Goal: Task Accomplishment & Management: Manage account settings

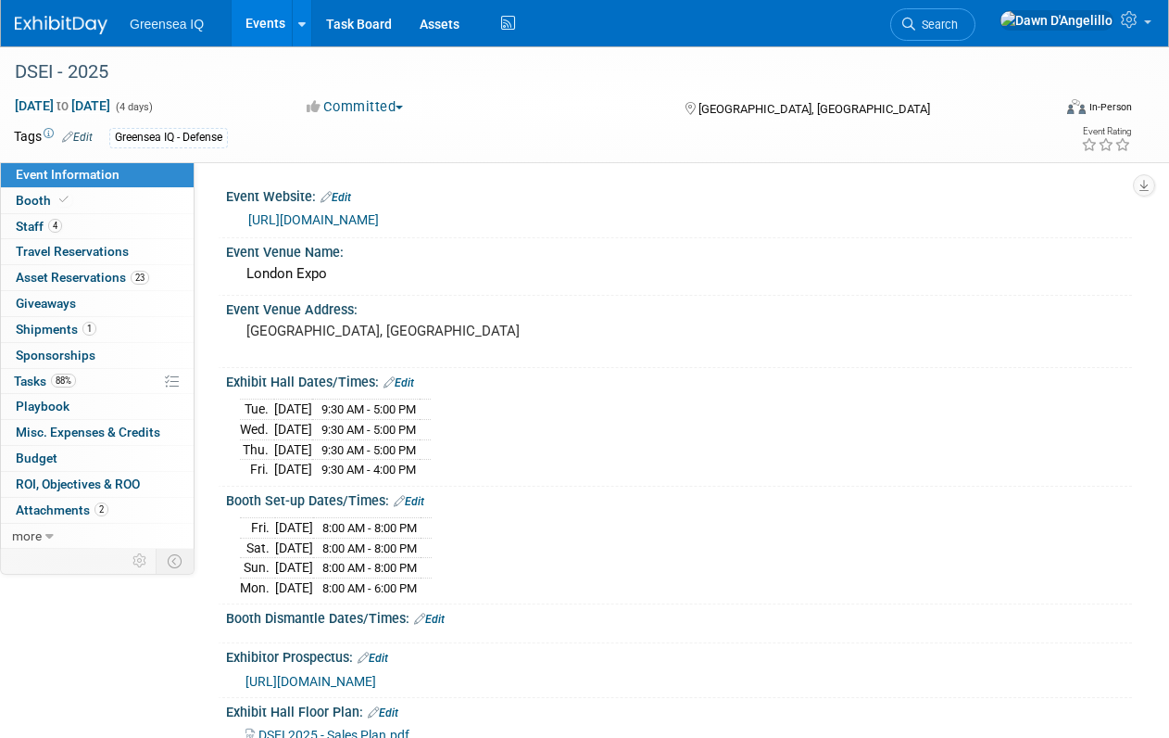
click at [262, 24] on link "Events" at bounding box center [266, 23] width 68 height 46
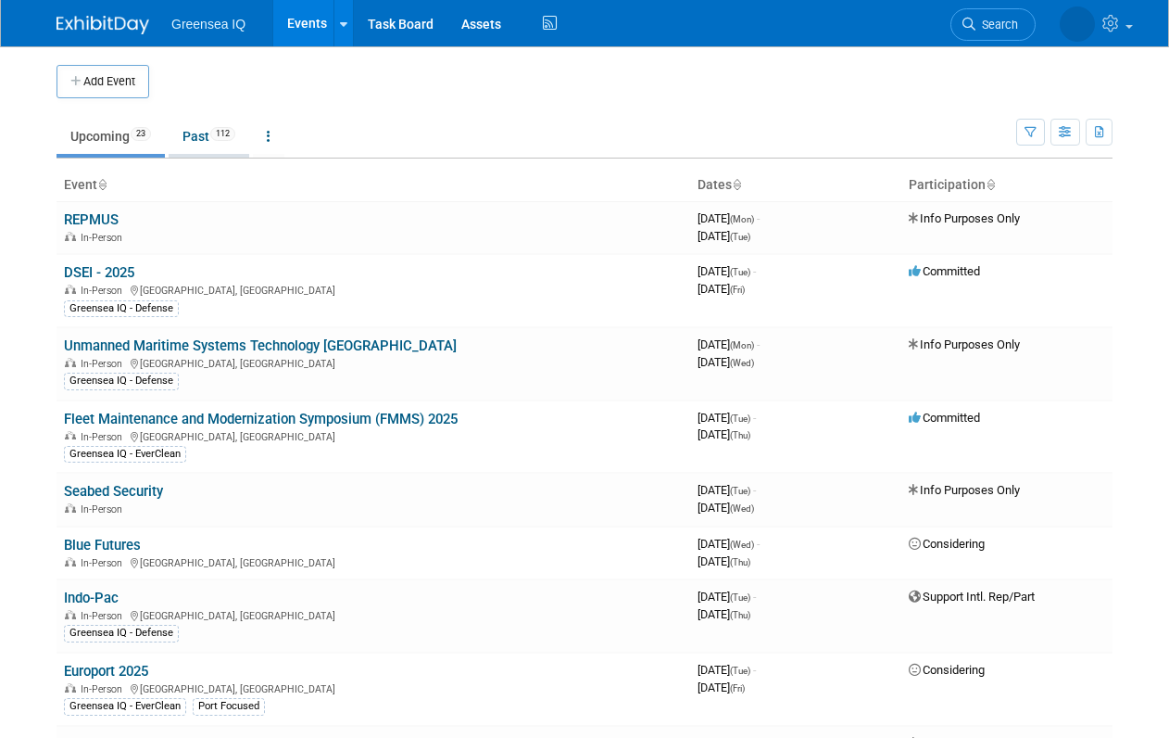
click at [199, 134] on link "Past 112" at bounding box center [209, 136] width 81 height 35
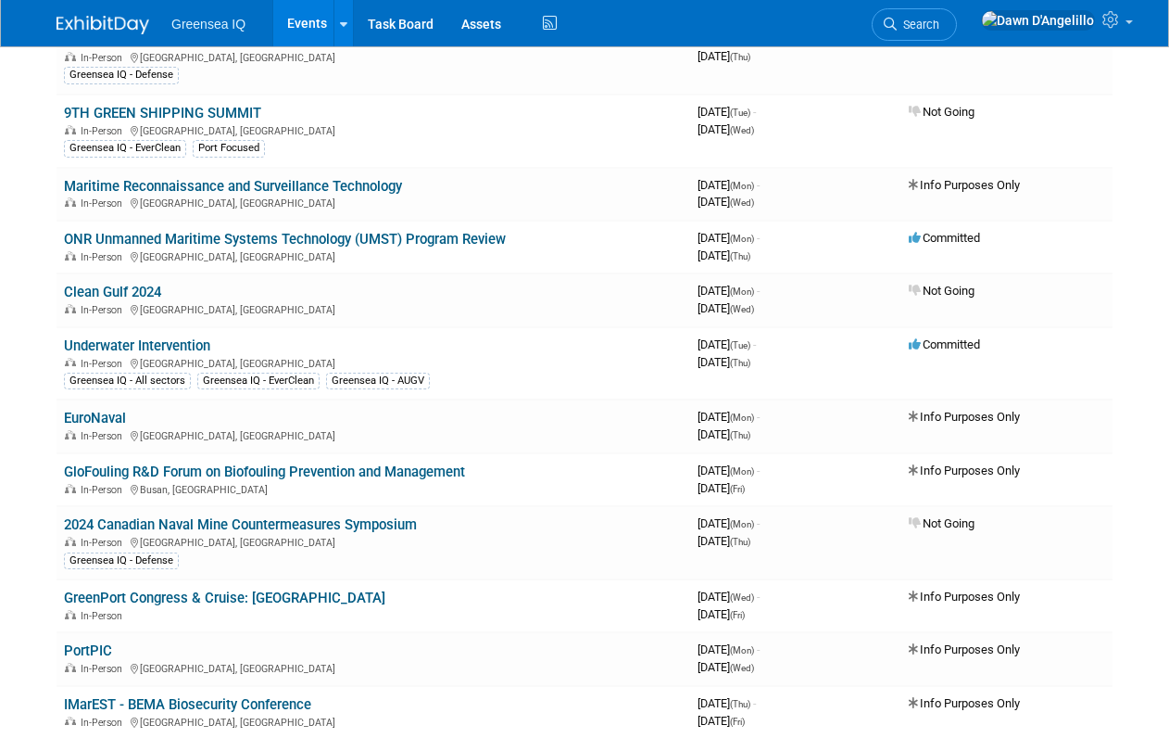
scroll to position [1268, 0]
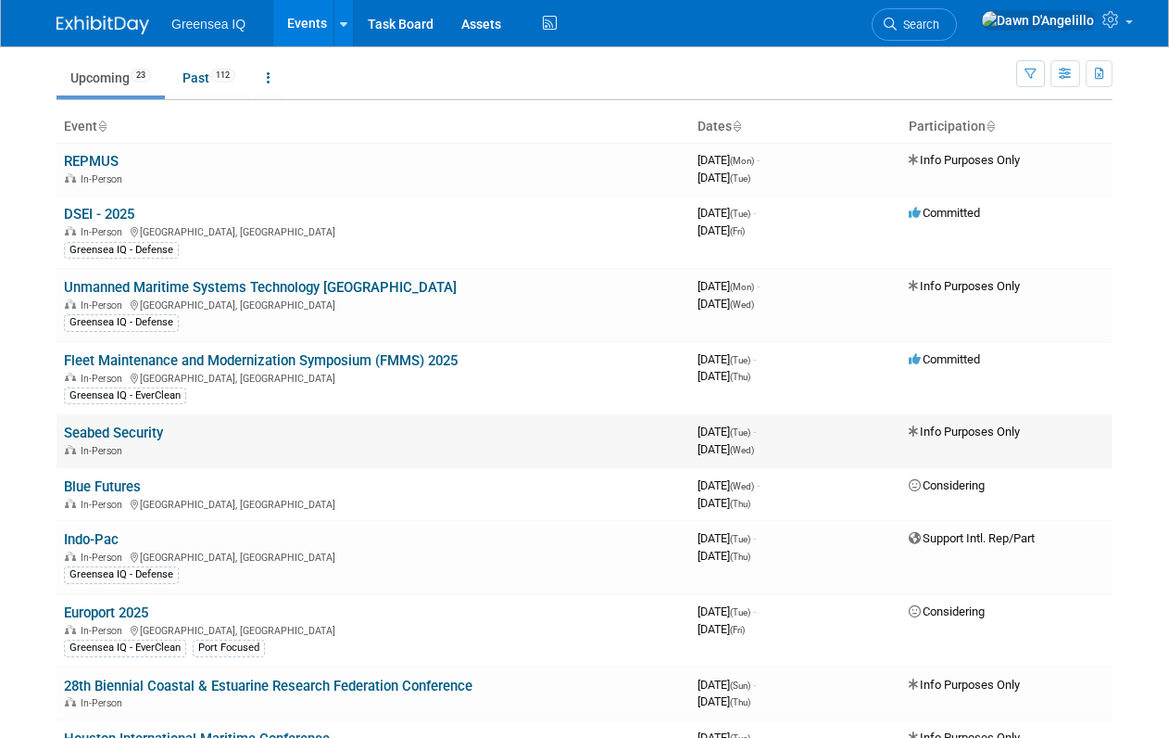
scroll to position [47, 0]
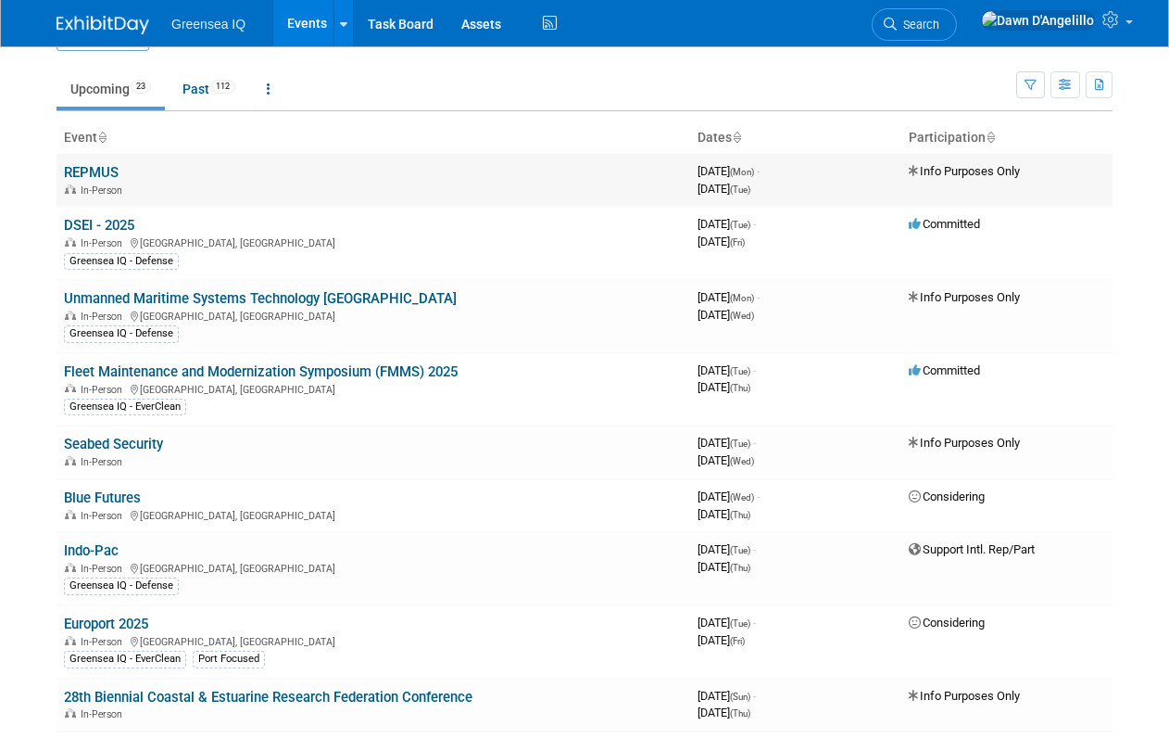
click at [103, 172] on link "REPMUS" at bounding box center [91, 172] width 55 height 17
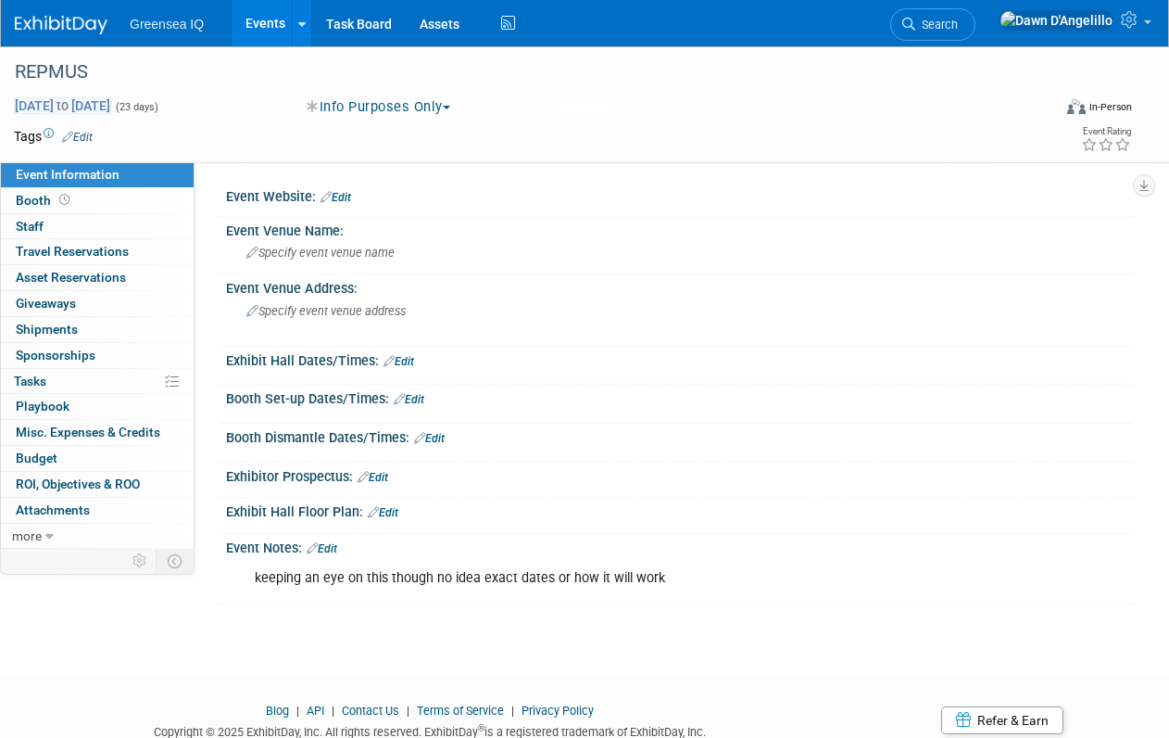
click at [111, 98] on span "Sep 8, 2025 to Sep 30, 2025" at bounding box center [62, 105] width 97 height 17
select select "8"
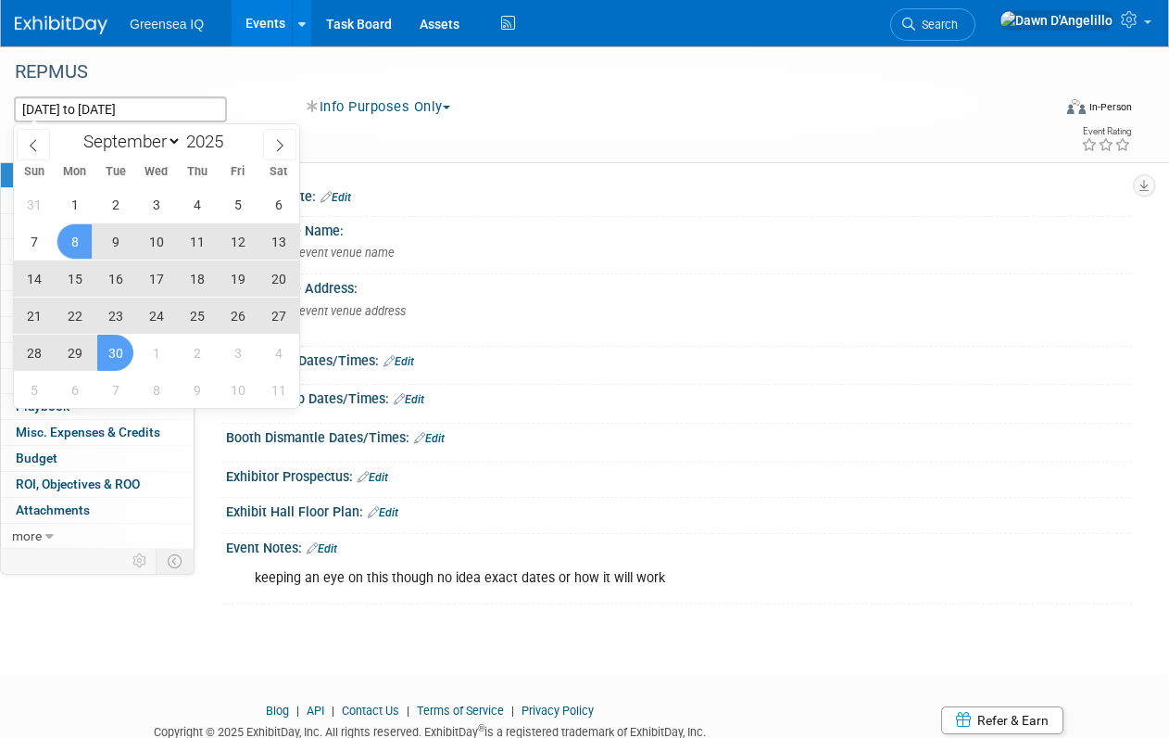
click at [116, 237] on span "9" at bounding box center [115, 241] width 36 height 36
type input "[DATE]"
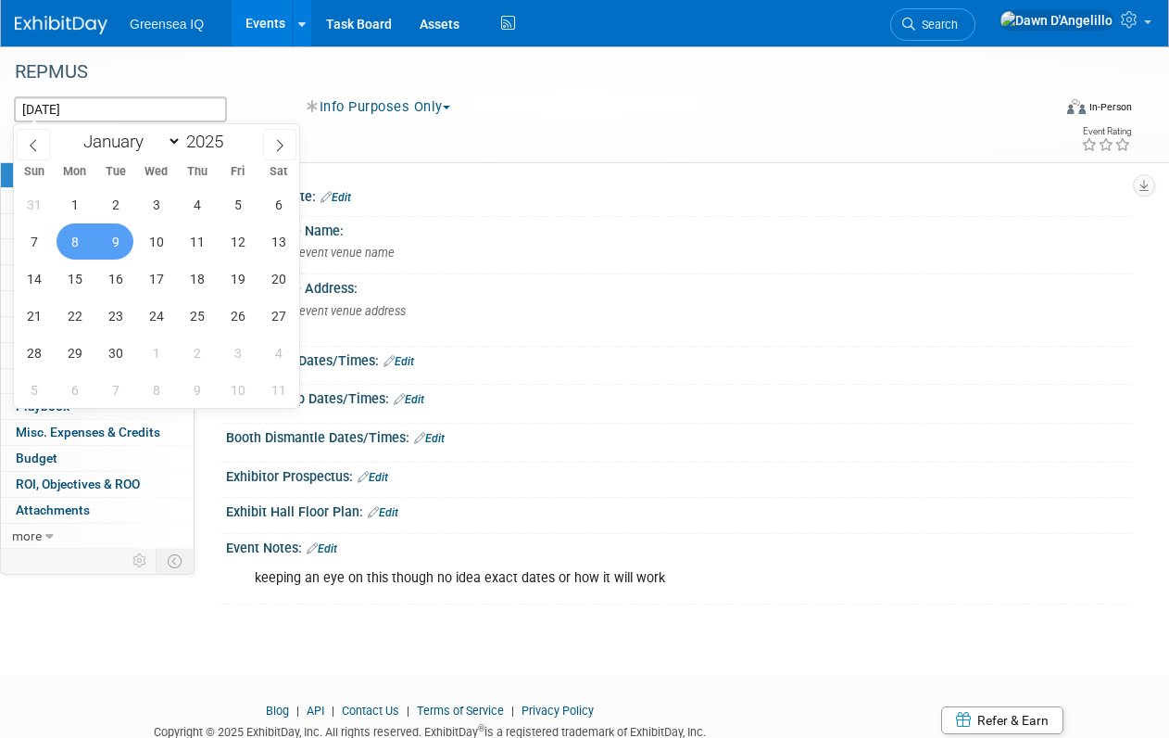
click at [69, 239] on span "8" at bounding box center [75, 241] width 36 height 36
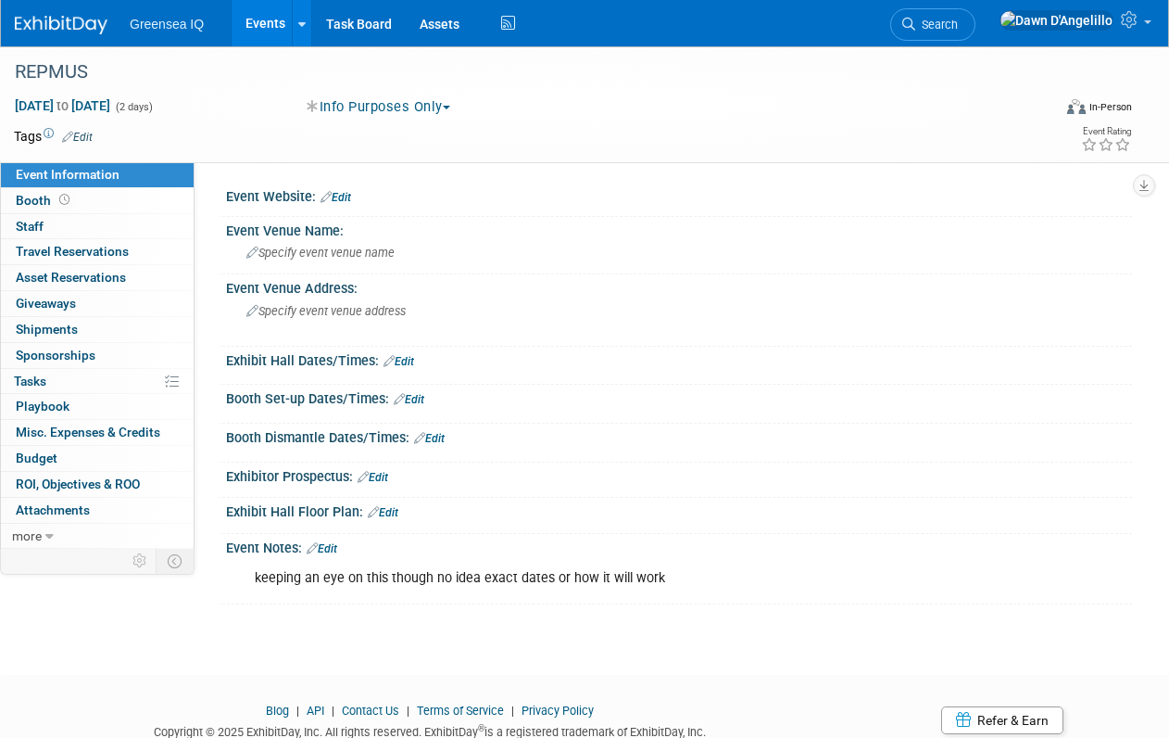
click at [264, 20] on link "Events" at bounding box center [266, 23] width 68 height 46
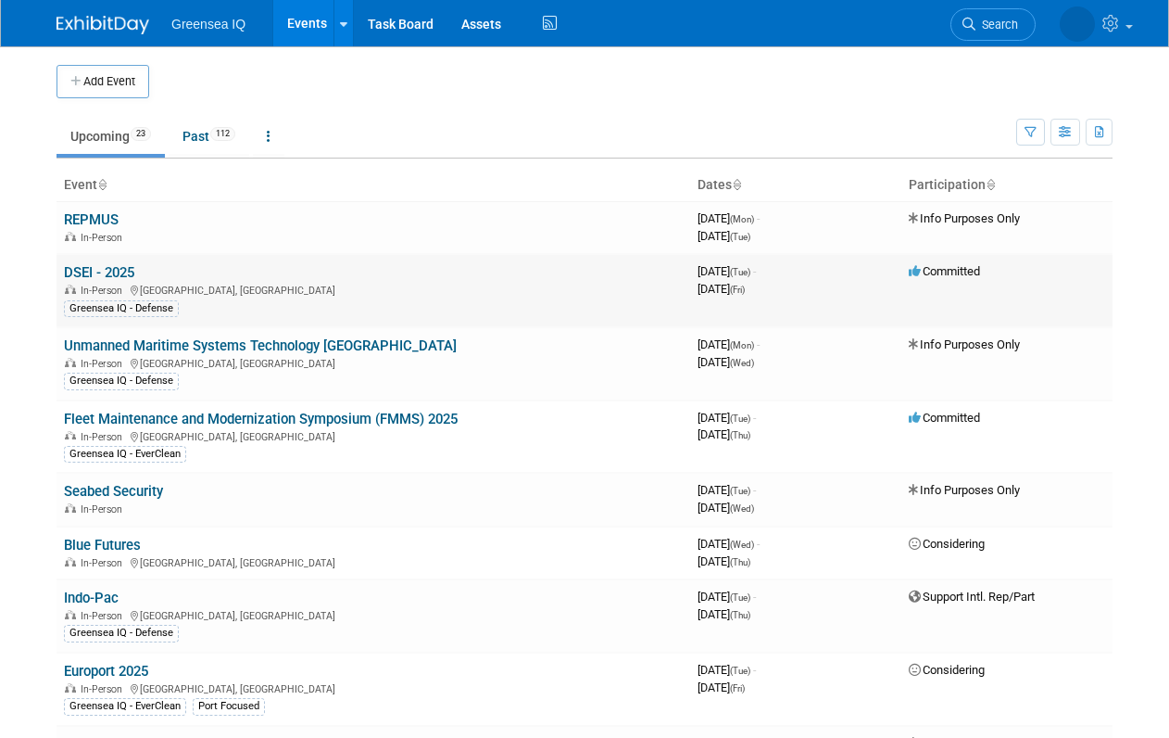
click at [86, 270] on link "DSEI - 2025" at bounding box center [99, 272] width 70 height 17
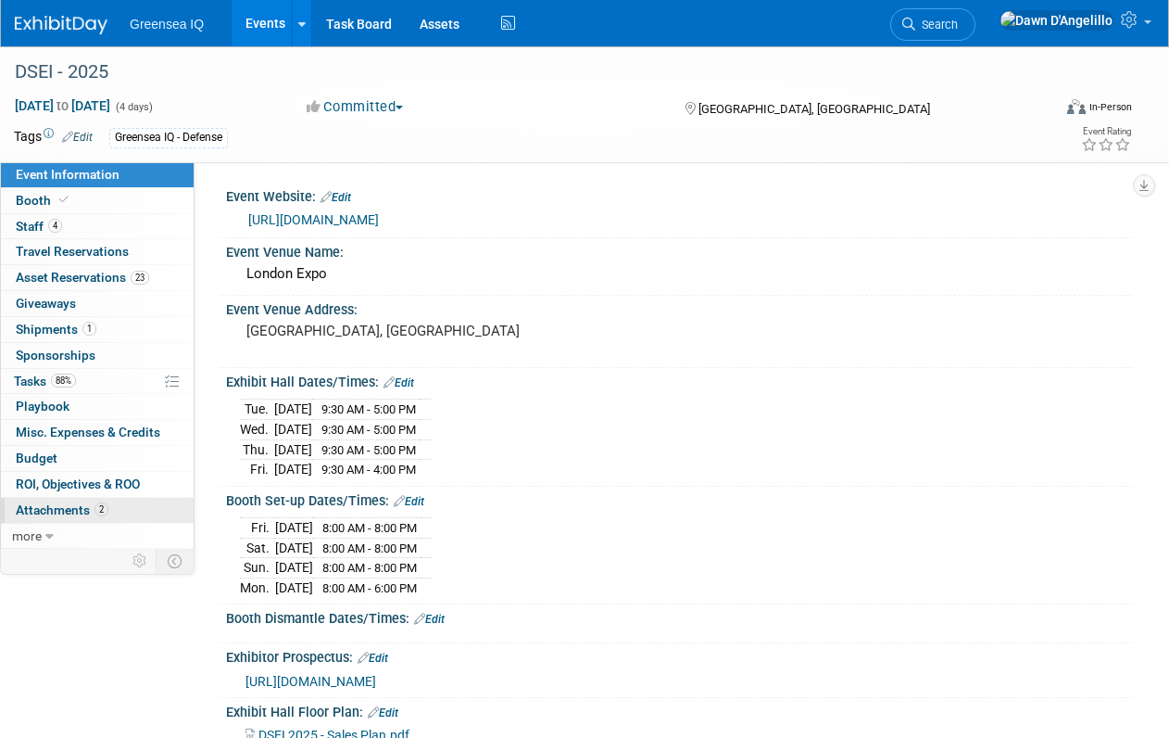
click at [59, 509] on span "Attachments 2" at bounding box center [62, 509] width 93 height 15
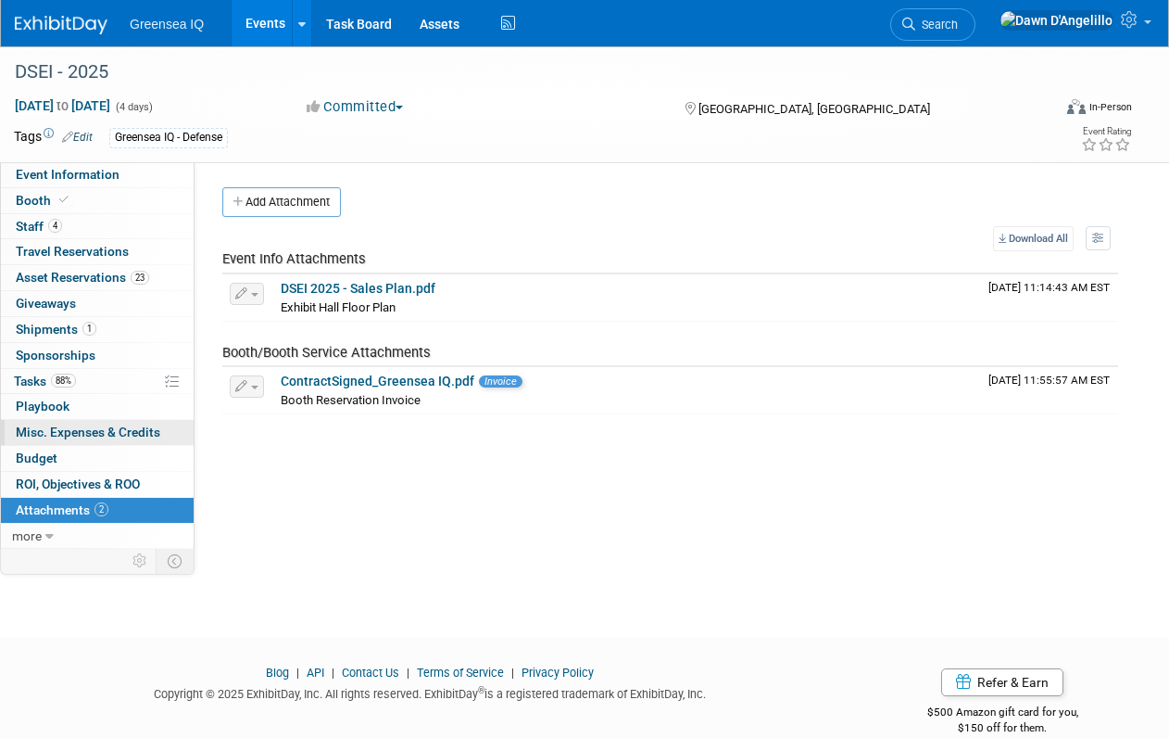
click at [44, 433] on span "Misc. Expenses & Credits 0" at bounding box center [88, 431] width 145 height 15
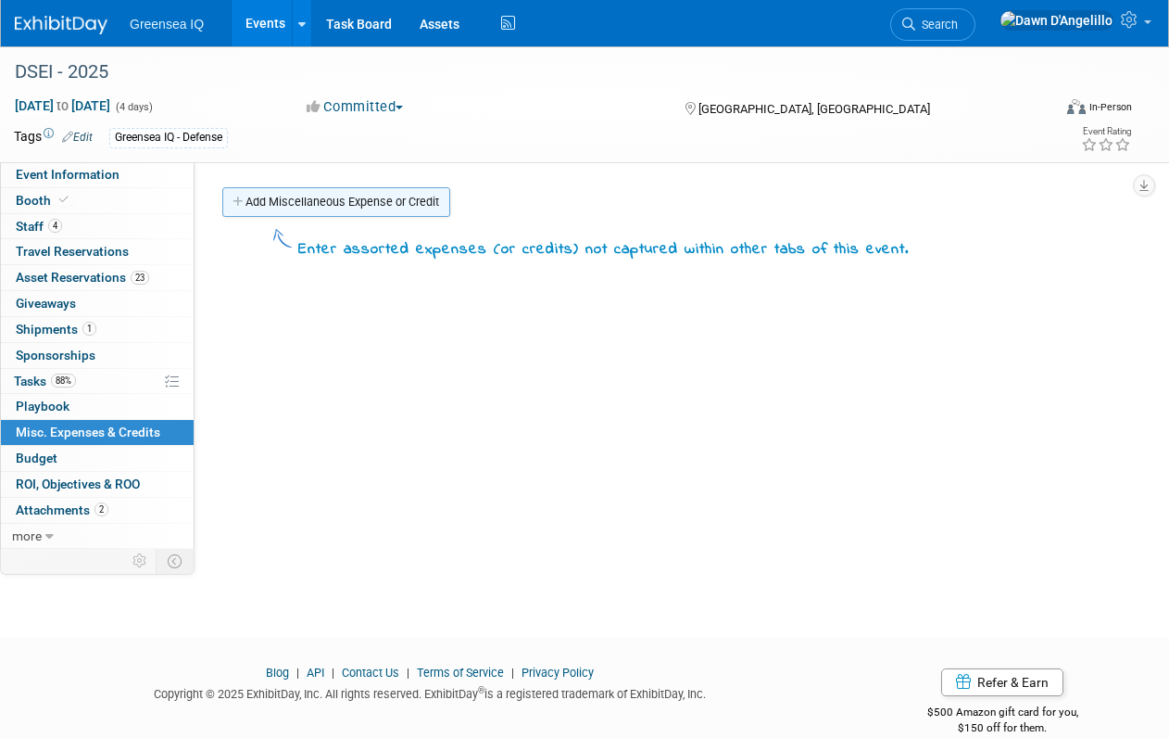
click at [338, 208] on link "Add Miscellaneous Expense or Credit" at bounding box center [336, 202] width 228 height 30
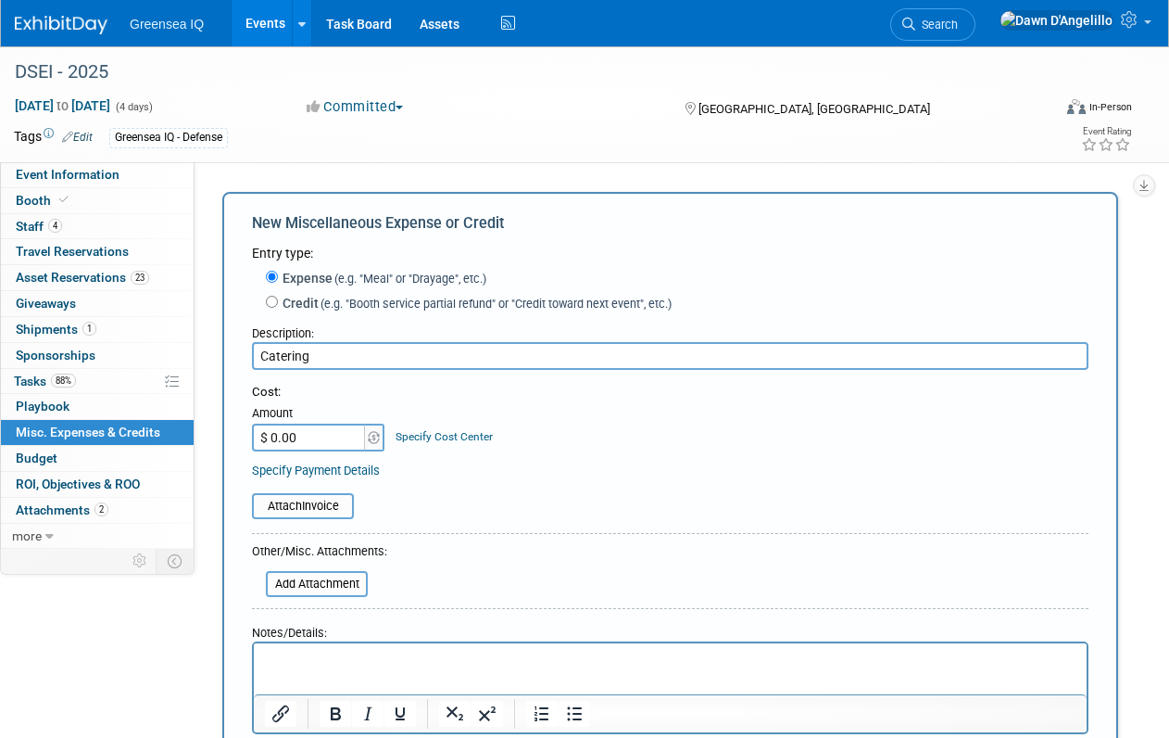
type input "Catering"
click at [313, 441] on input "$ 0.00" at bounding box center [310, 437] width 116 height 28
type input "$ 360.63"
click at [310, 508] on input "file" at bounding box center [242, 506] width 221 height 22
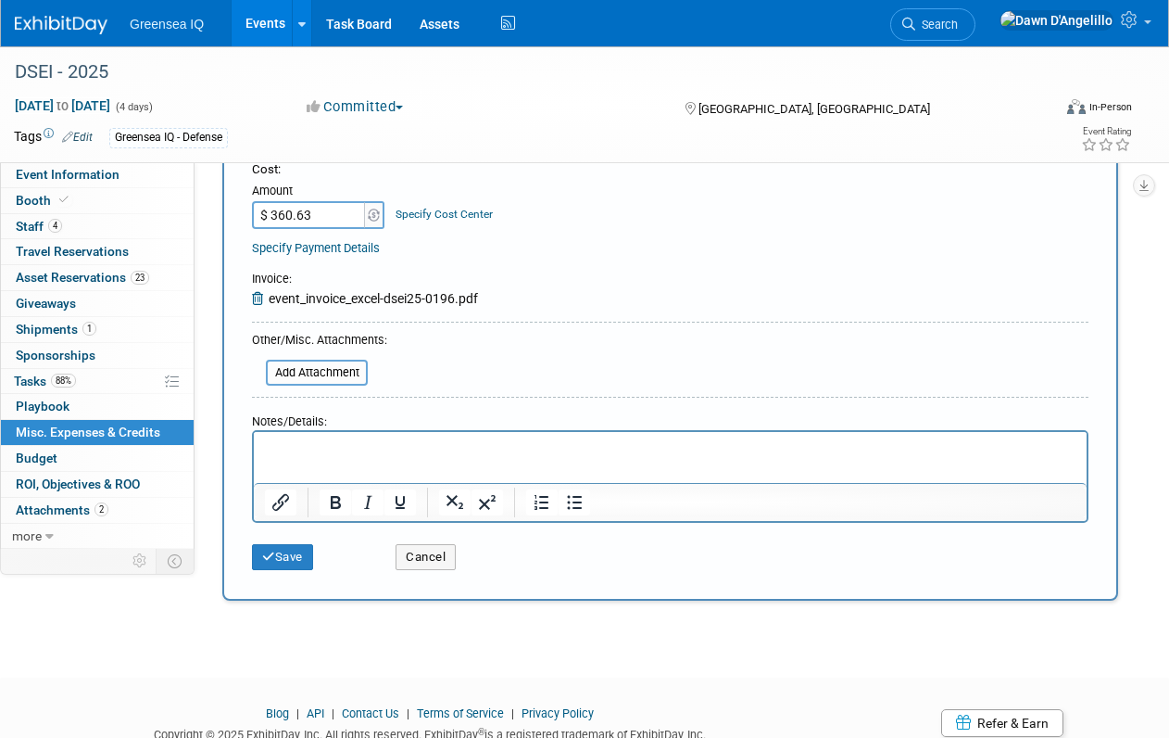
scroll to position [224, 0]
click at [284, 557] on button "Save" at bounding box center [282, 555] width 61 height 26
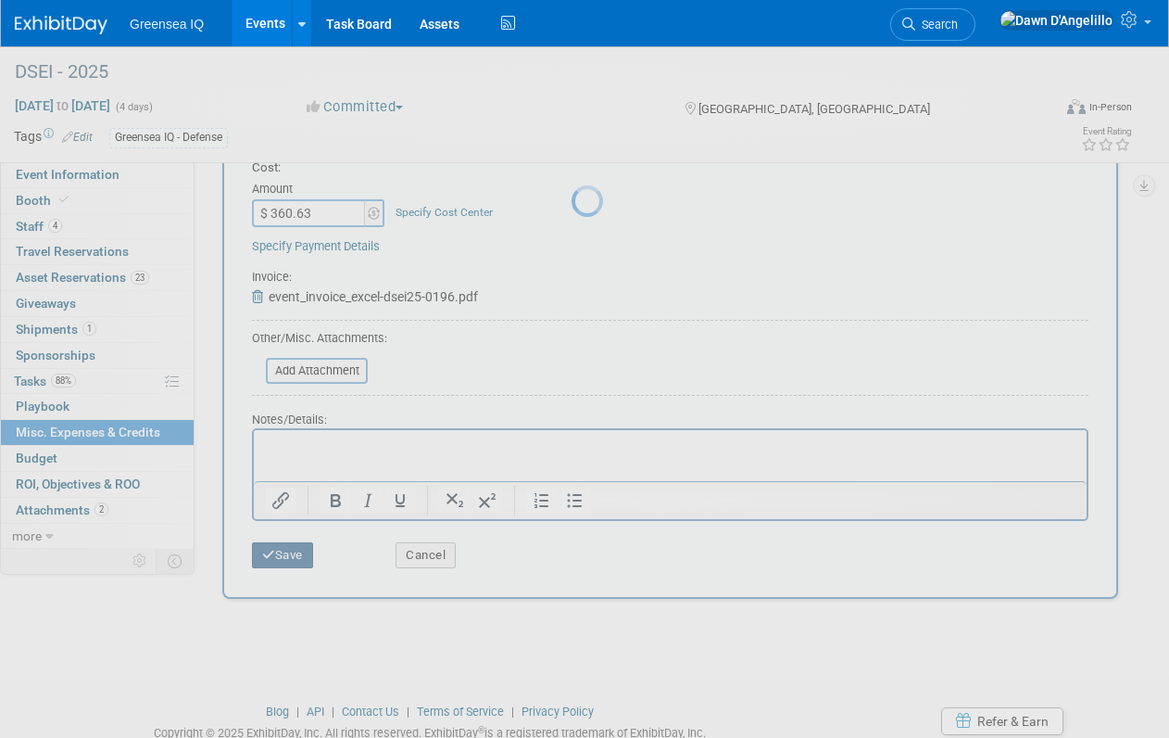
scroll to position [29, 0]
